Goal: Transaction & Acquisition: Purchase product/service

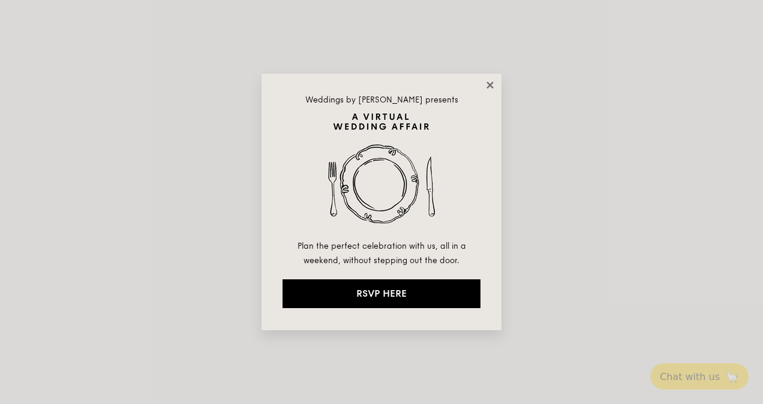
click at [490, 82] on icon at bounding box center [490, 85] width 11 height 11
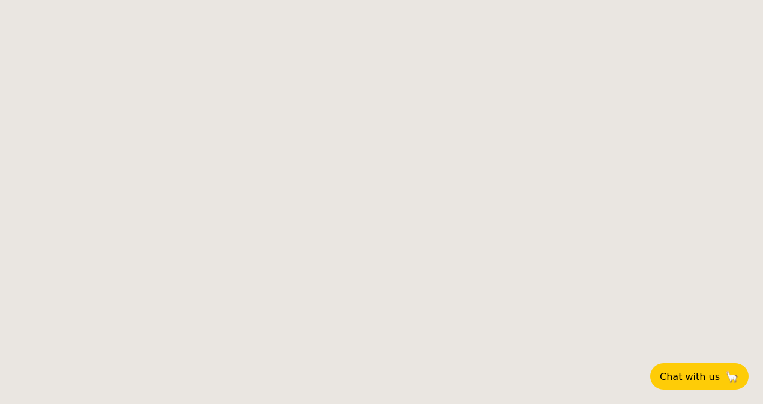
select select
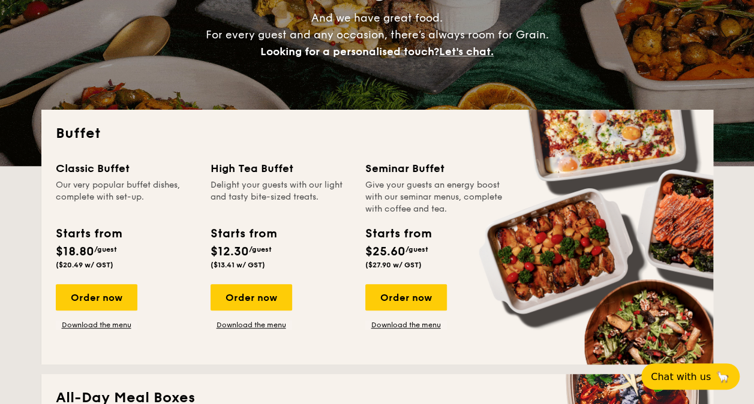
scroll to position [157, 0]
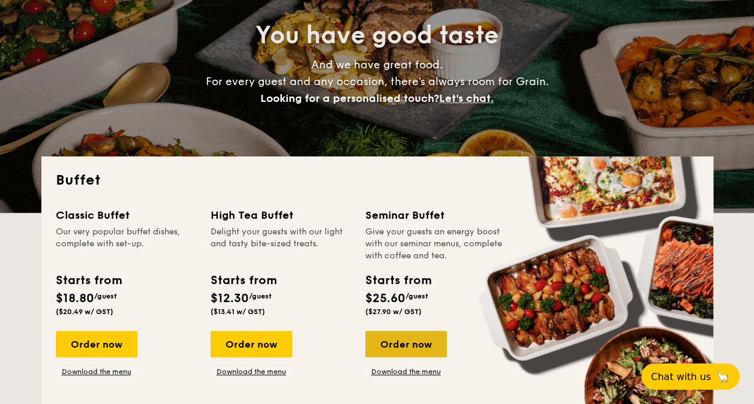
click at [424, 356] on div "Order now" at bounding box center [406, 344] width 82 height 26
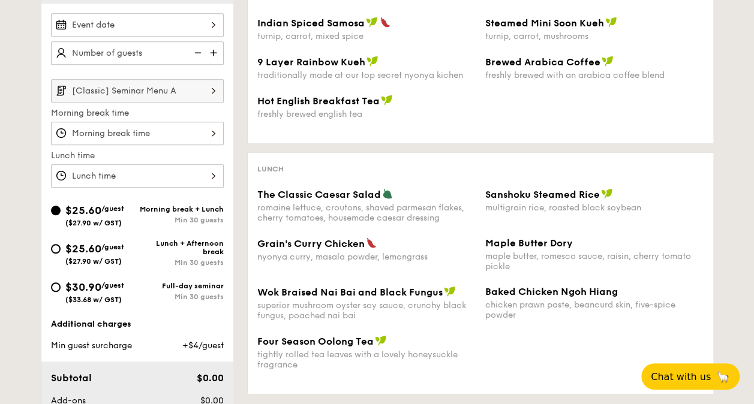
scroll to position [343, 0]
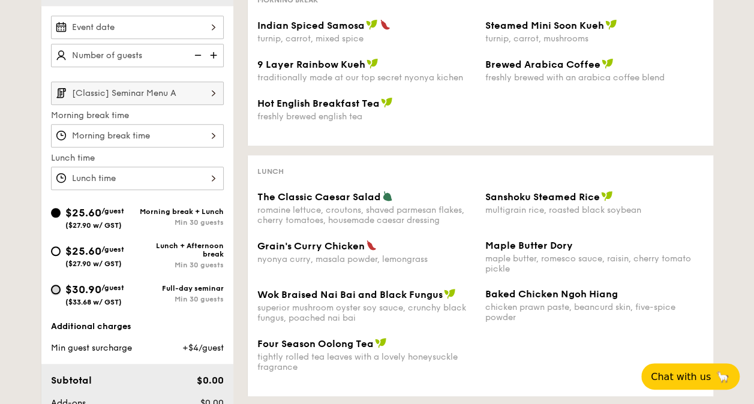
click at [55, 287] on input "$30.90 /guest ($33.68 w/ GST) Full-day seminar Min 30 guests" at bounding box center [56, 290] width 10 height 10
radio input "true"
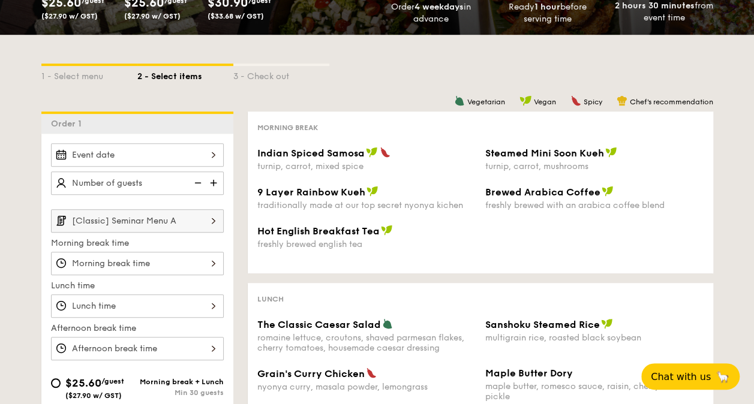
scroll to position [215, 0]
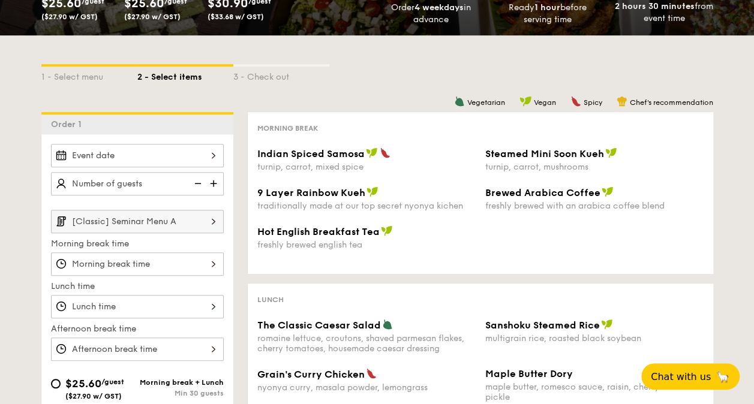
click at [206, 222] on img at bounding box center [213, 221] width 20 height 23
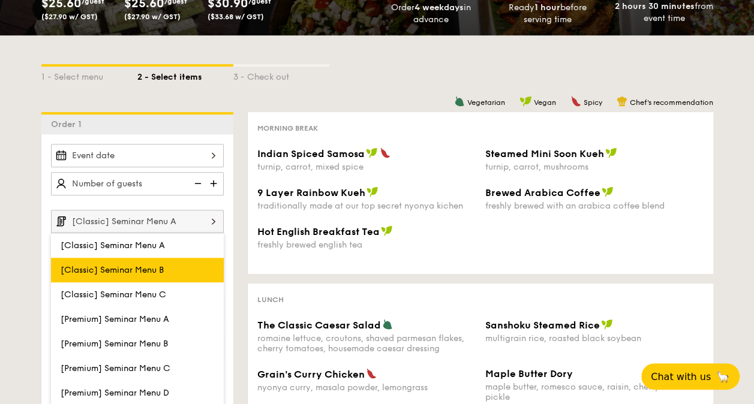
click at [161, 265] on span "[Classic] Seminar Menu B" at bounding box center [112, 270] width 103 height 10
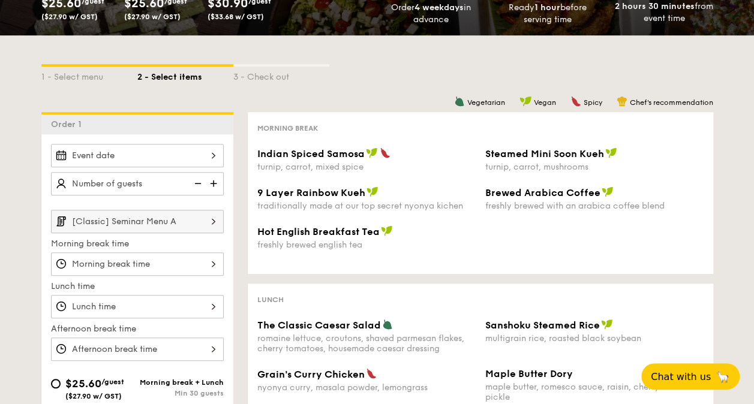
click at [165, 220] on input "[Classic] Seminar Menu A" at bounding box center [137, 221] width 173 height 23
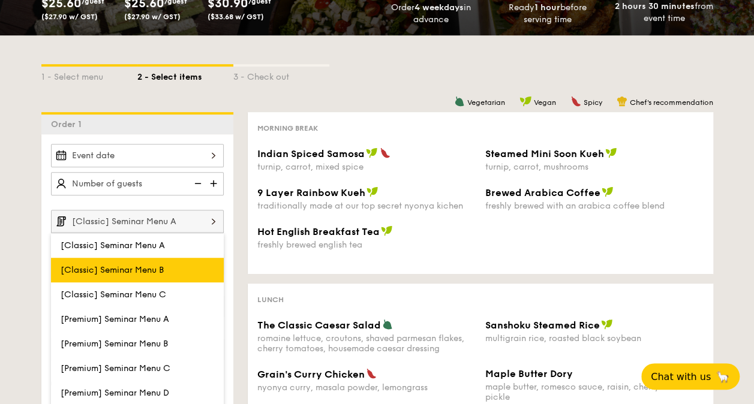
click at [162, 270] on span "[Classic] Seminar Menu B" at bounding box center [112, 270] width 103 height 10
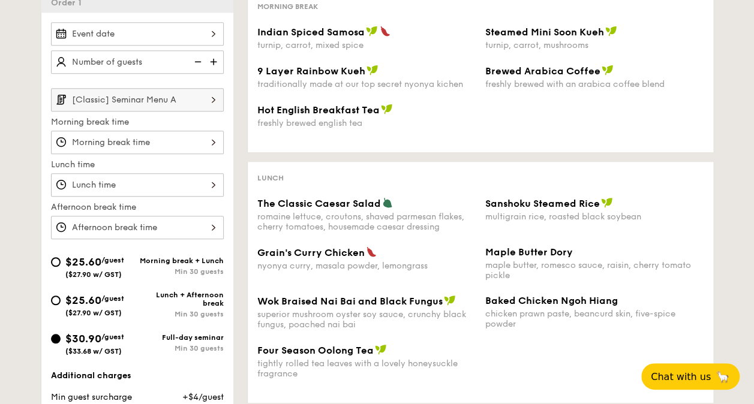
scroll to position [250, 0]
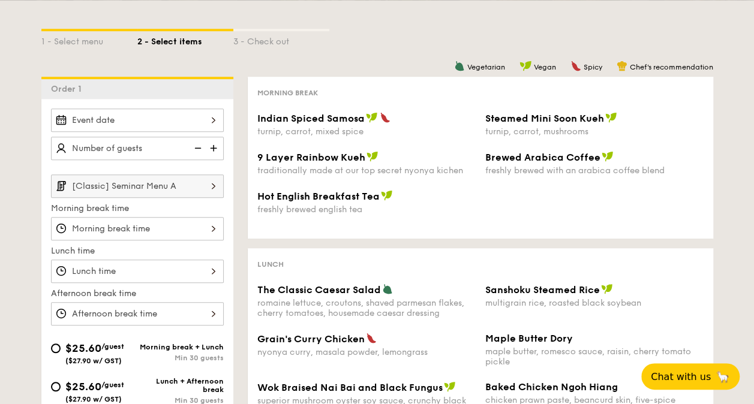
click at [180, 184] on input "[Classic] Seminar Menu A" at bounding box center [137, 186] width 173 height 23
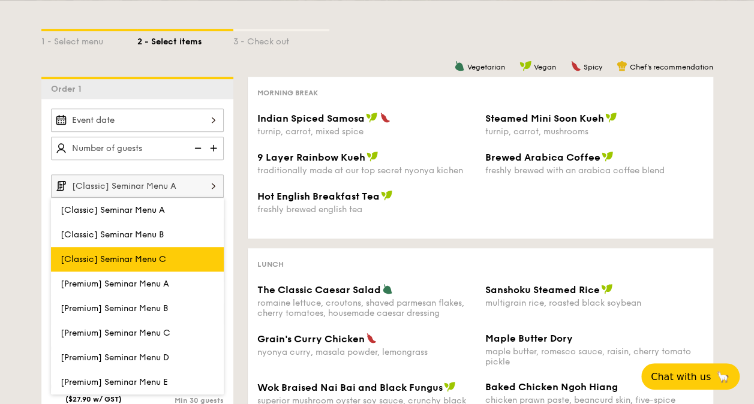
click at [142, 260] on span "[Classic] Seminar Menu C" at bounding box center [114, 259] width 106 height 10
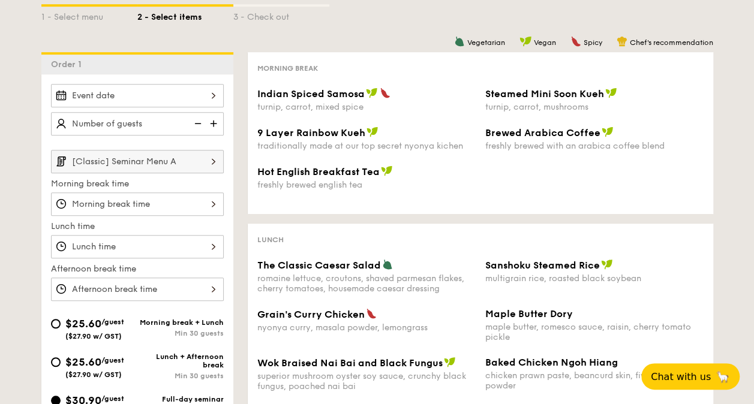
scroll to position [274, 0]
click at [170, 170] on input "[Classic] Seminar Menu A" at bounding box center [137, 162] width 173 height 23
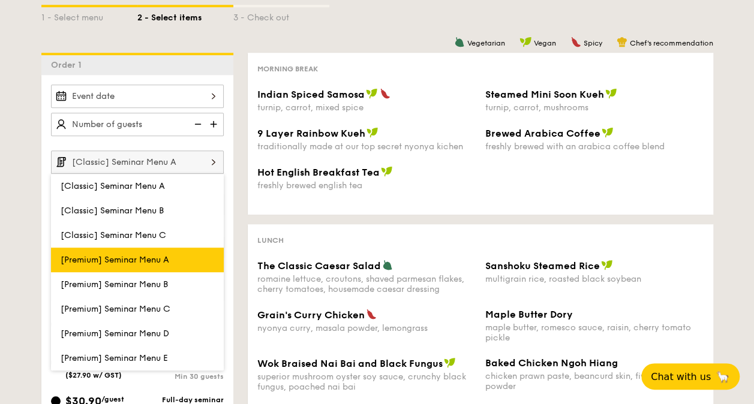
click at [158, 262] on label "[Premium] Seminar Menu A" at bounding box center [137, 260] width 173 height 25
click at [0, 0] on input "[Premium] Seminar Menu A" at bounding box center [0, 0] width 0 height 0
type input "[Premium] Seminar Menu A"
